Goal: Information Seeking & Learning: Learn about a topic

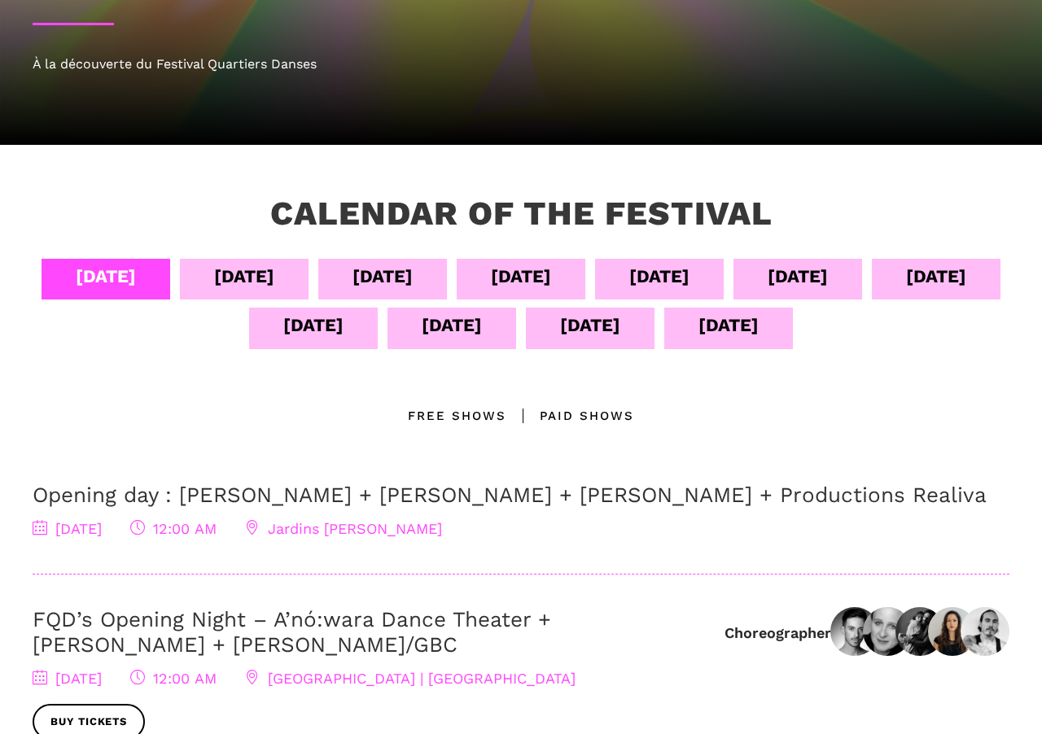
scroll to position [218, 0]
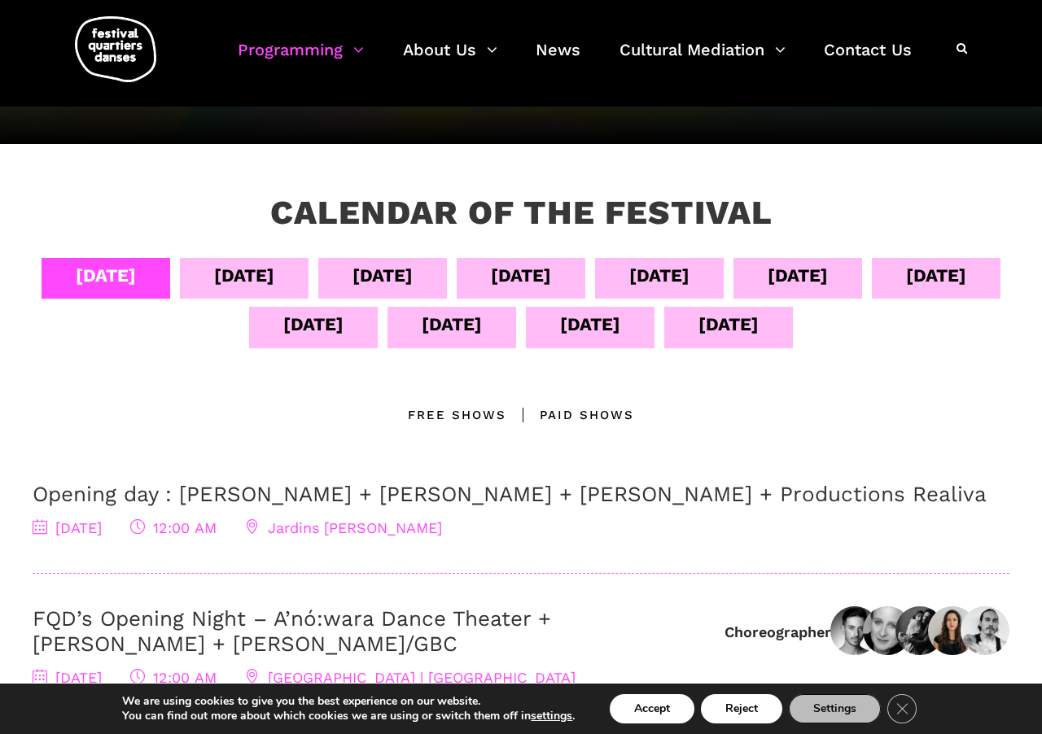
click at [620, 331] on div "Sept 13" at bounding box center [590, 324] width 60 height 28
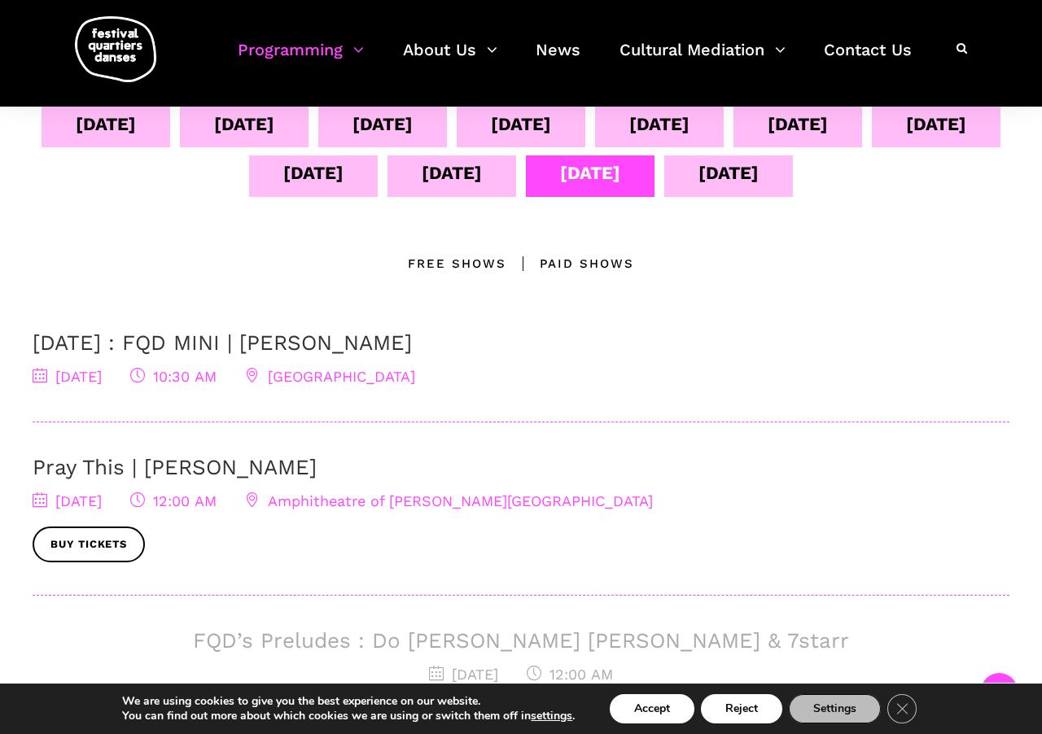
scroll to position [347, 0]
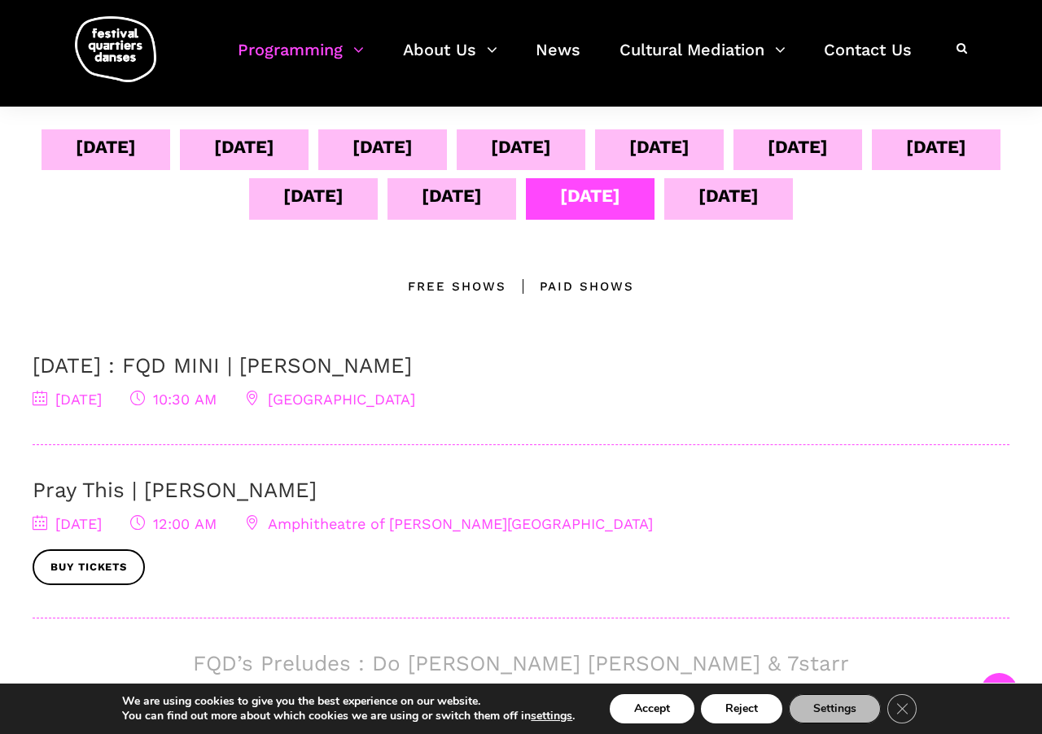
click at [490, 281] on div "Free Shows" at bounding box center [457, 287] width 99 height 20
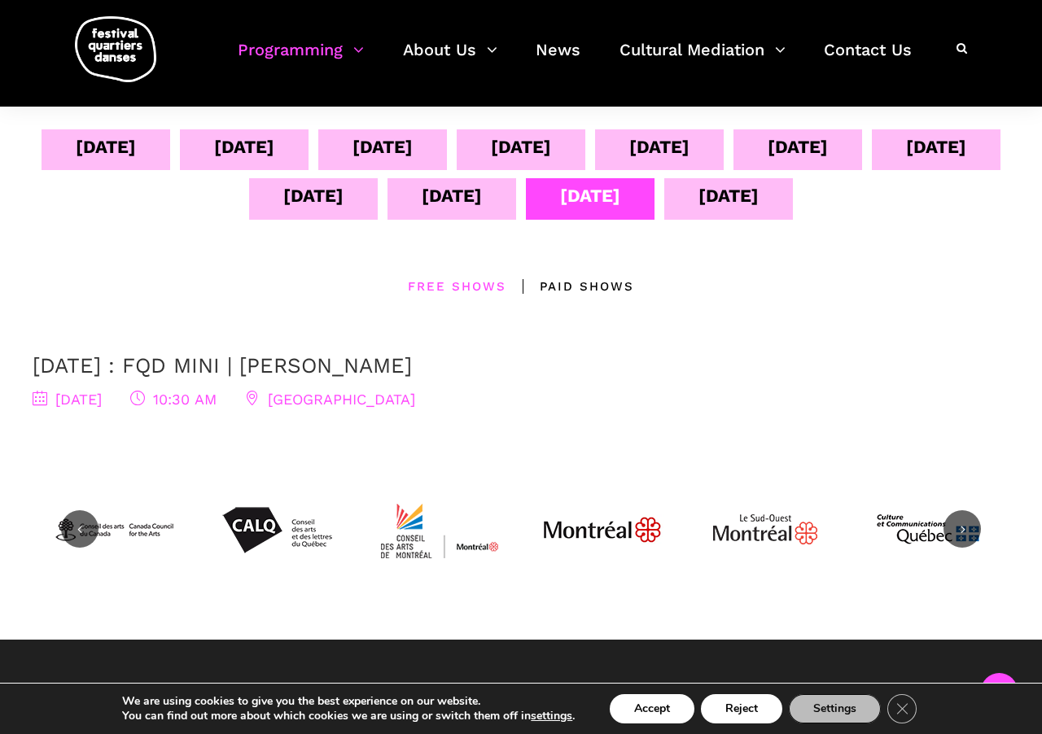
click at [759, 206] on div "Sept 14" at bounding box center [729, 196] width 60 height 28
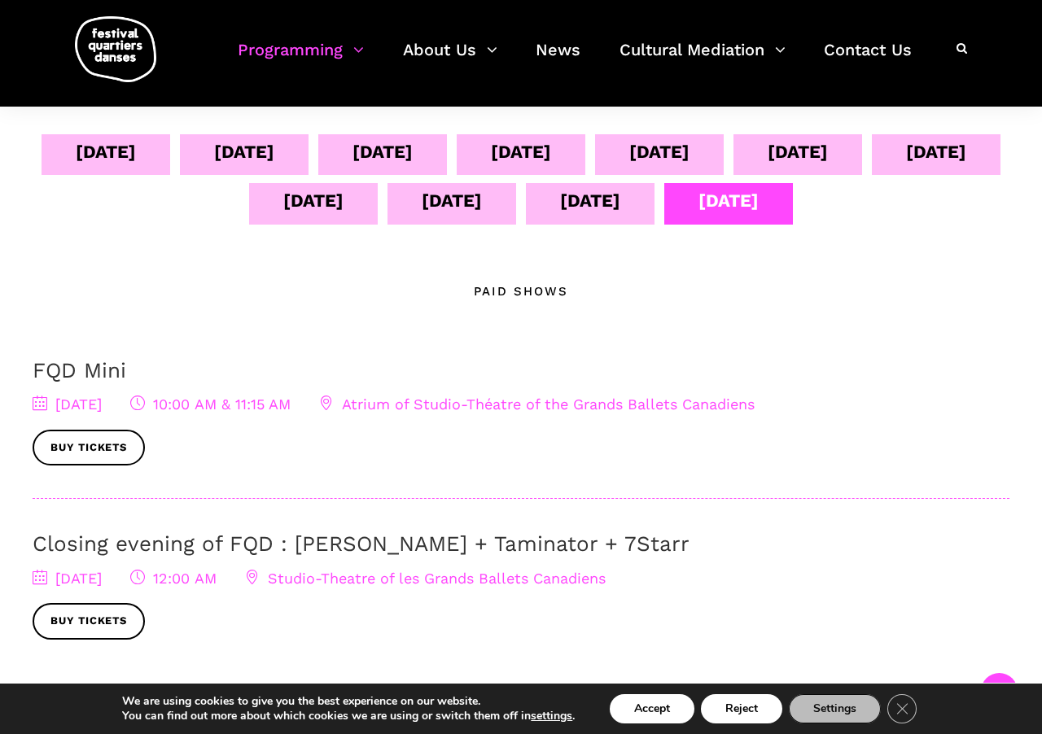
scroll to position [340, 0]
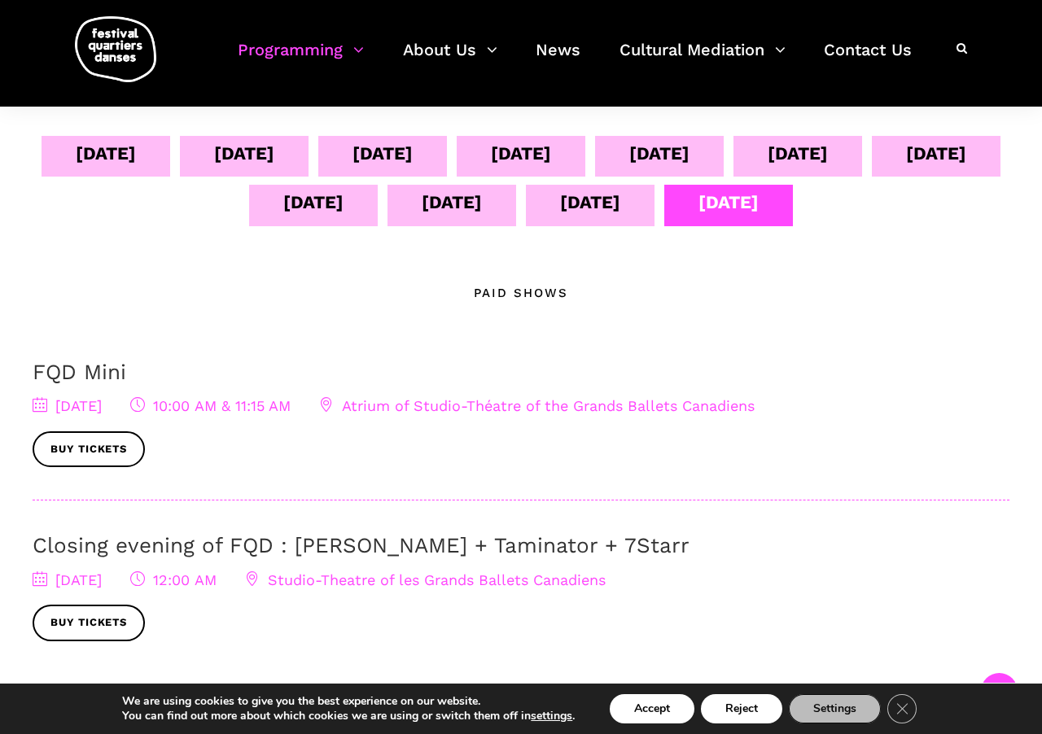
click at [620, 205] on div "Sept 13" at bounding box center [590, 202] width 60 height 28
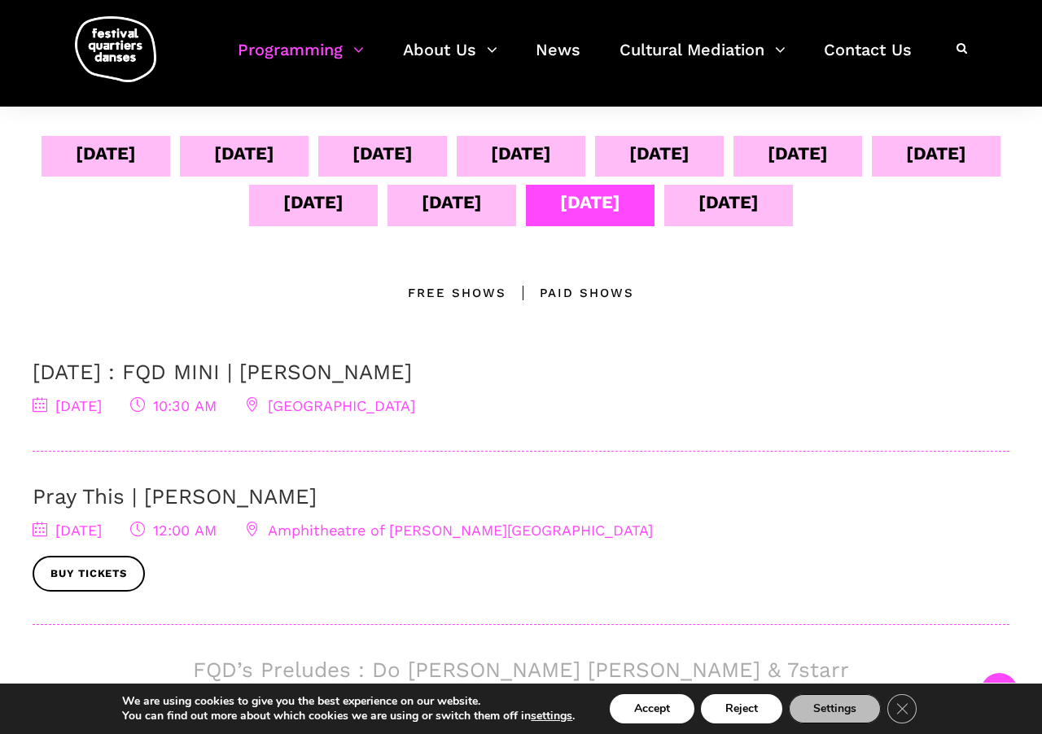
click at [484, 295] on div "Free Shows" at bounding box center [457, 293] width 99 height 20
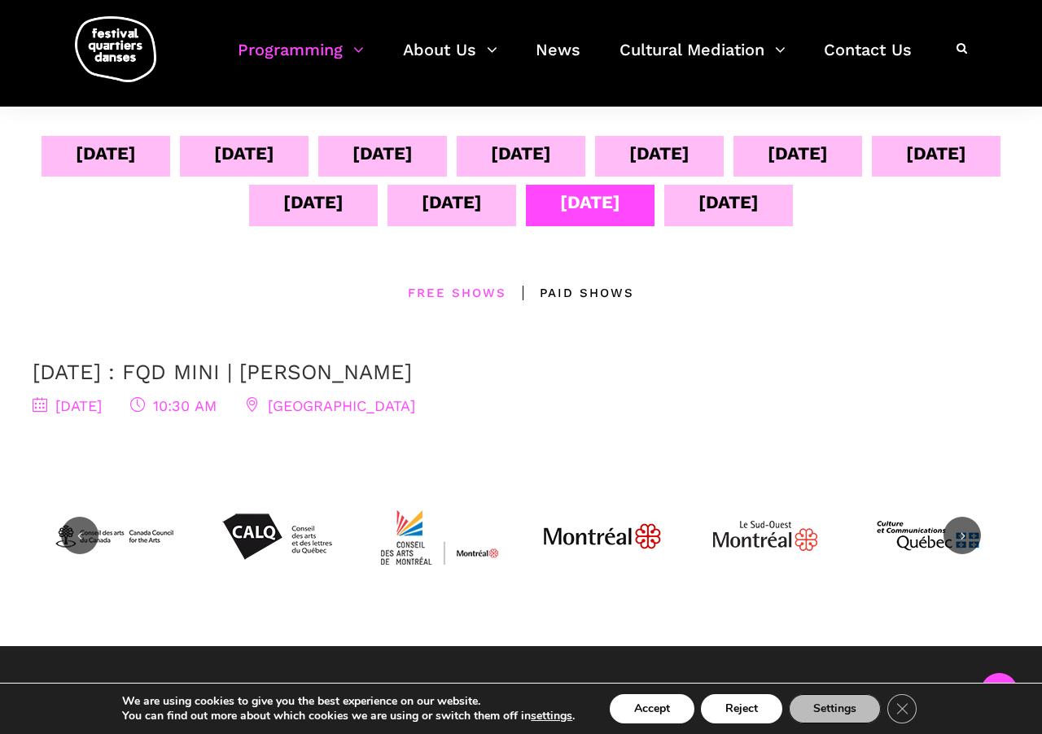
click at [482, 210] on div "Sept 12" at bounding box center [452, 202] width 60 height 28
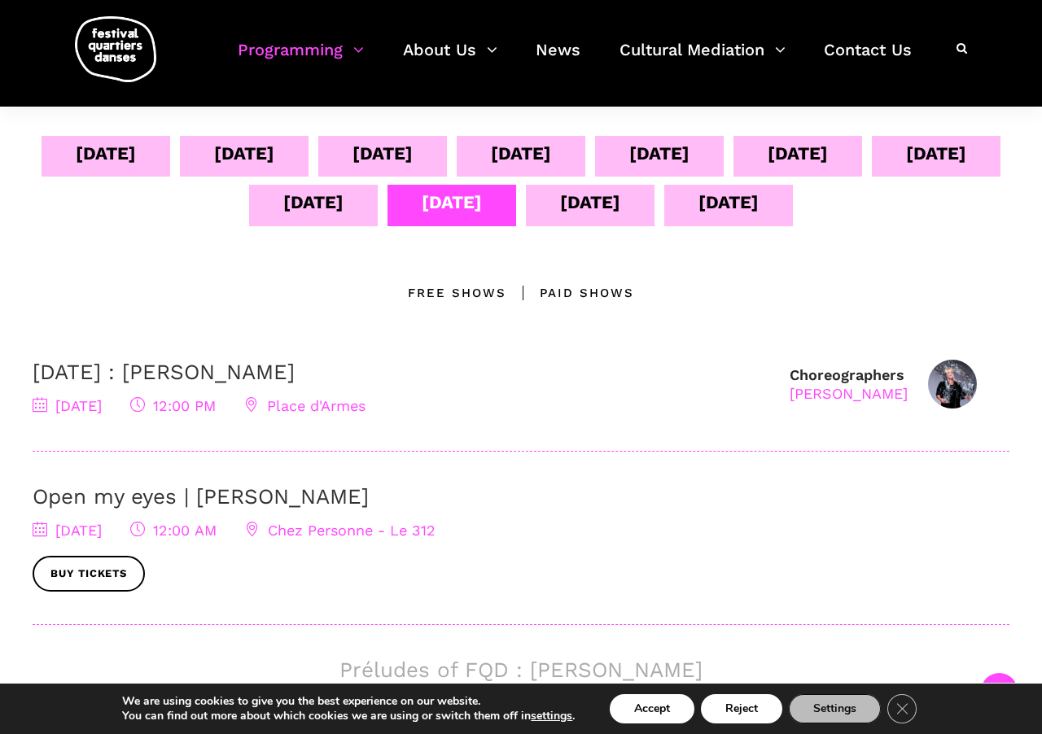
click at [470, 288] on div "Free Shows" at bounding box center [457, 293] width 99 height 20
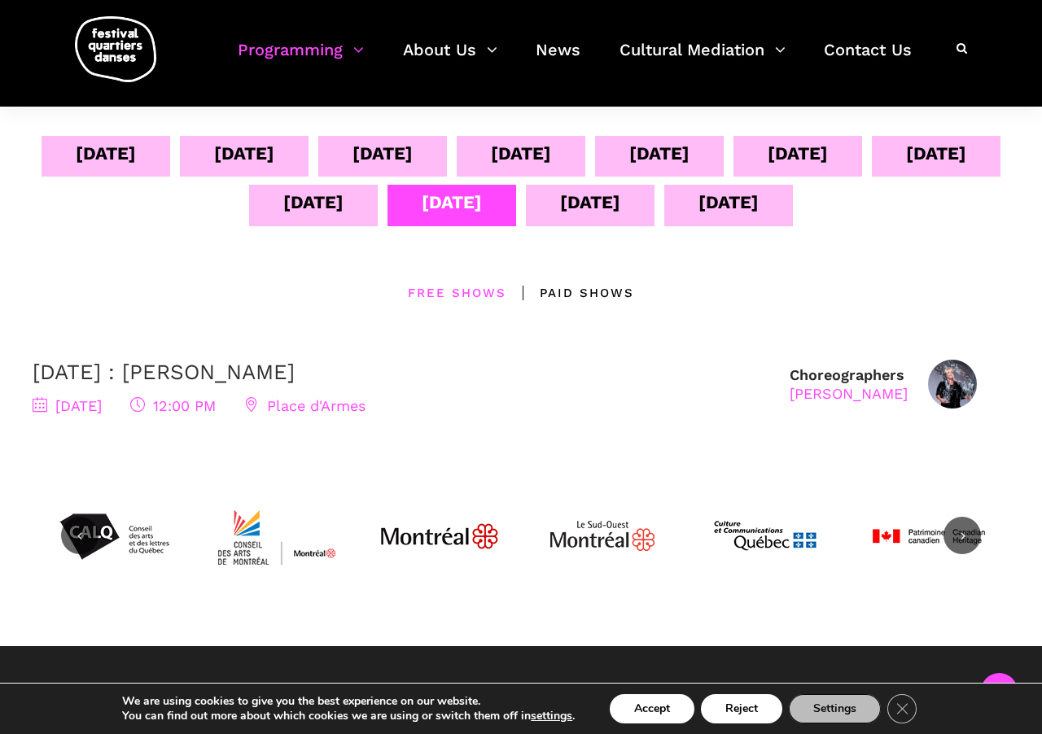
click at [231, 371] on link "[DATE] : [PERSON_NAME]" at bounding box center [164, 372] width 262 height 24
click at [620, 195] on div "Sept 13" at bounding box center [590, 202] width 60 height 28
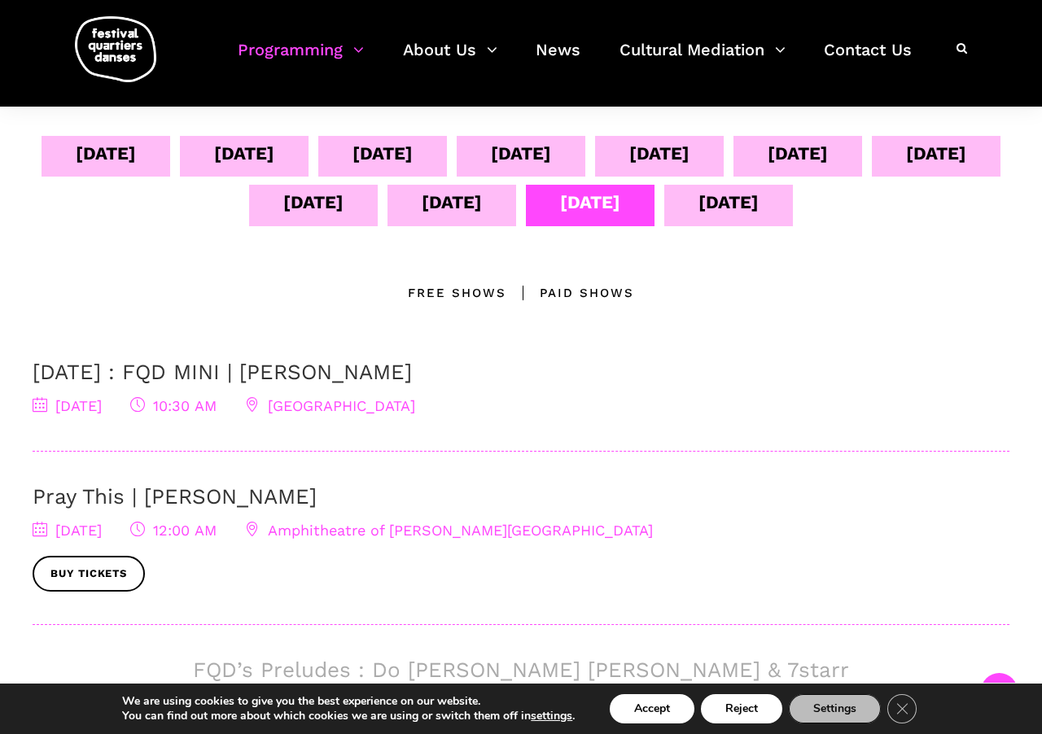
click at [424, 297] on div "Free Shows" at bounding box center [457, 293] width 99 height 20
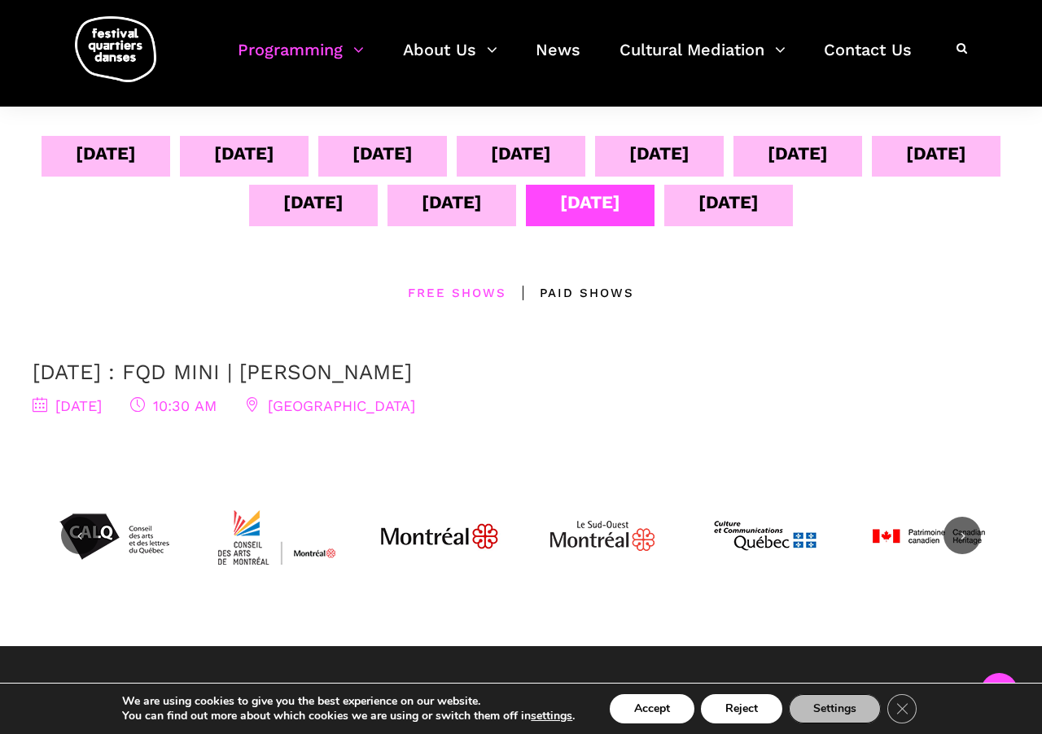
click at [412, 370] on link "September 13 : FQD MINI | Pauline Berndsen Danse" at bounding box center [222, 372] width 379 height 24
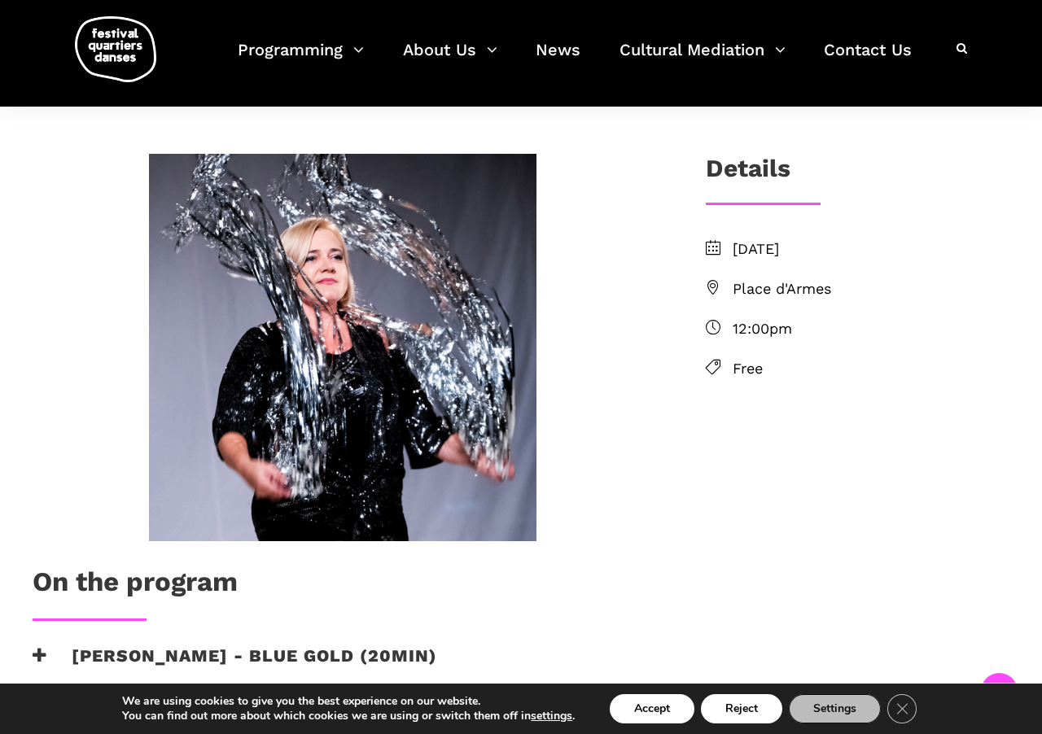
scroll to position [327, 0]
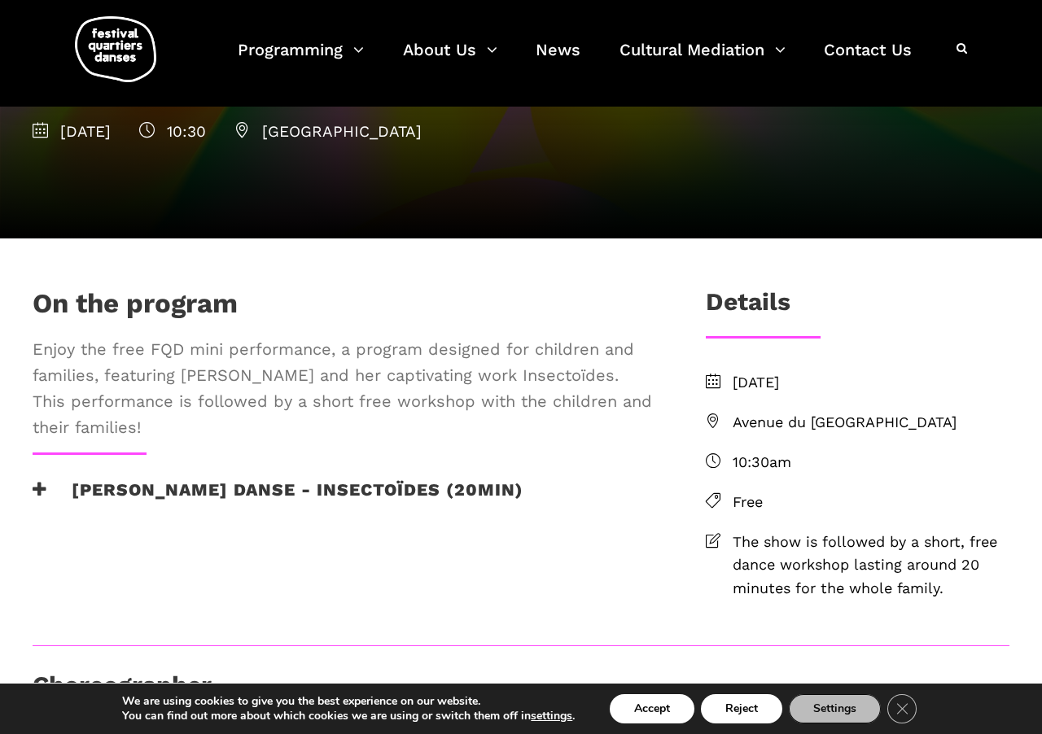
scroll to position [195, 0]
